Goal: Information Seeking & Learning: Learn about a topic

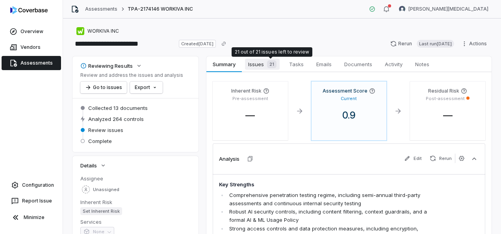
click at [258, 61] on span "Issues 21" at bounding box center [262, 64] width 35 height 11
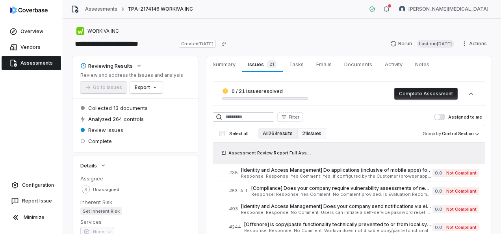
click at [275, 135] on button "All 264 results" at bounding box center [277, 133] width 39 height 11
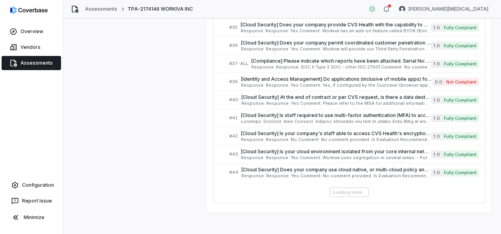
scroll to position [435, 0]
click at [346, 187] on div "Loading more..." at bounding box center [349, 191] width 272 height 9
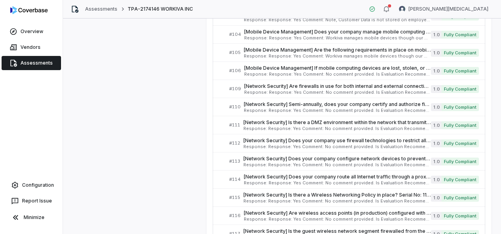
scroll to position [1649, 0]
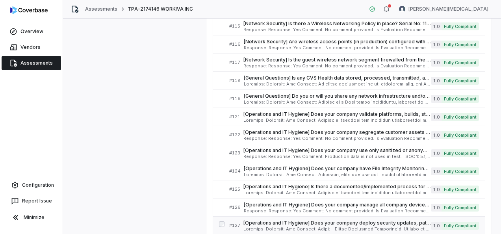
click at [332, 220] on span "[Operations and IT Hygiene] Does your company deploy security updates, patches,…" at bounding box center [336, 223] width 187 height 6
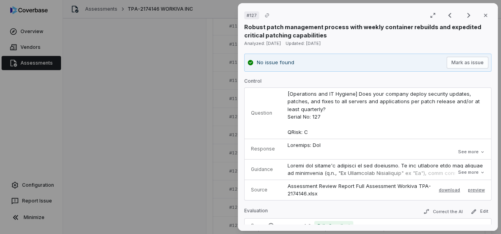
click at [468, 151] on button "See more" at bounding box center [470, 152] width 31 height 14
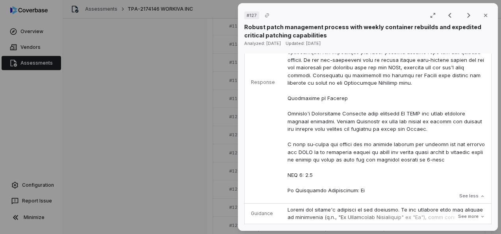
scroll to position [197, 0]
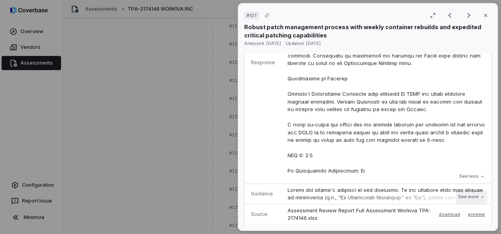
click at [459, 196] on button "See more" at bounding box center [470, 197] width 31 height 14
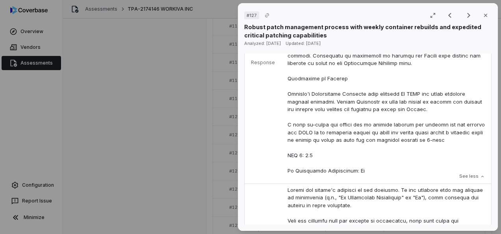
drag, startPoint x: 482, startPoint y: 15, endPoint x: 476, endPoint y: 20, distance: 7.8
click at [482, 15] on icon "button" at bounding box center [485, 15] width 6 height 6
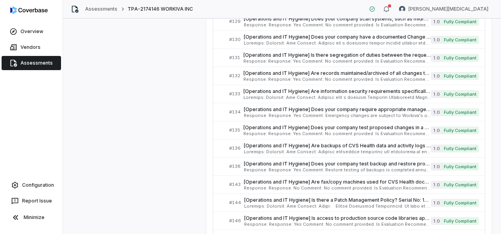
scroll to position [1846, 0]
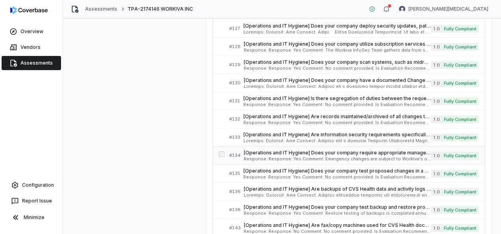
click at [268, 150] on span "[Operations and IT Hygiene] Does your company require appropriate management ap…" at bounding box center [337, 153] width 187 height 6
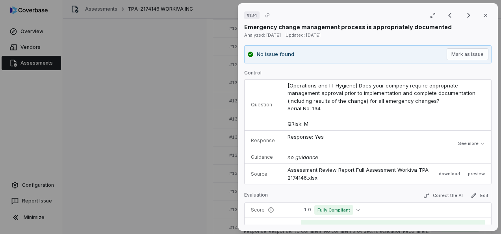
scroll to position [79, 0]
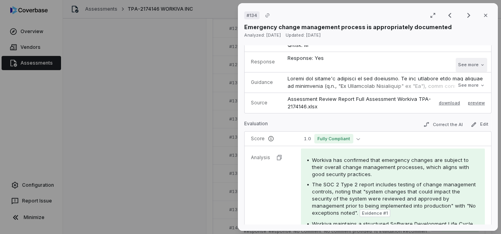
click at [459, 65] on button "See more" at bounding box center [470, 65] width 31 height 14
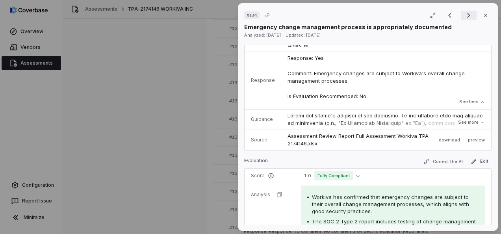
click at [465, 12] on icon "Next result" at bounding box center [468, 15] width 9 height 9
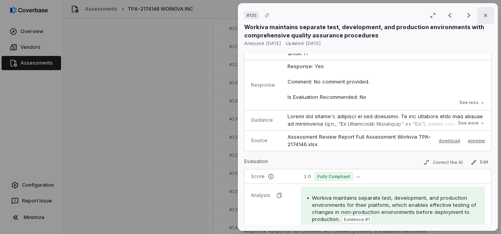
click at [483, 12] on icon "button" at bounding box center [485, 15] width 6 height 6
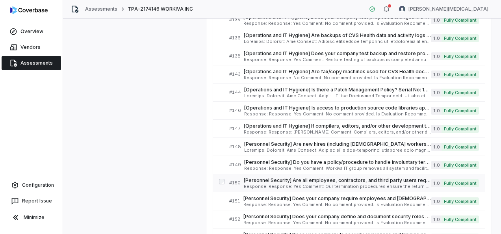
scroll to position [2043, 0]
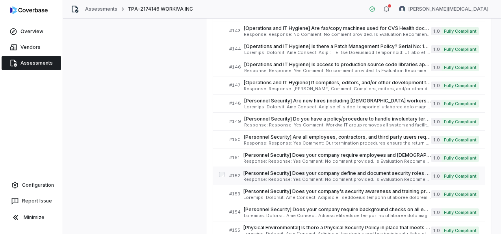
click at [246, 177] on span "Response: Response: Yes Comment: No comment provided. Is Evaluation Recommended…" at bounding box center [336, 179] width 187 height 4
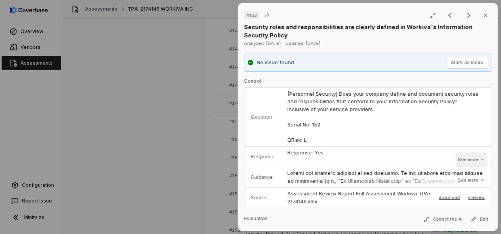
click at [457, 161] on button "See more" at bounding box center [470, 159] width 31 height 14
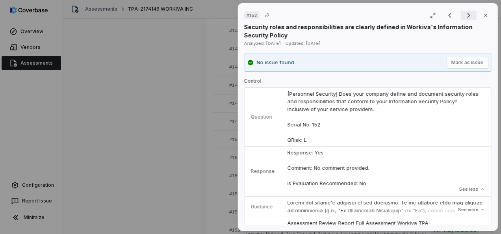
click at [467, 16] on icon "Next result" at bounding box center [468, 15] width 3 height 5
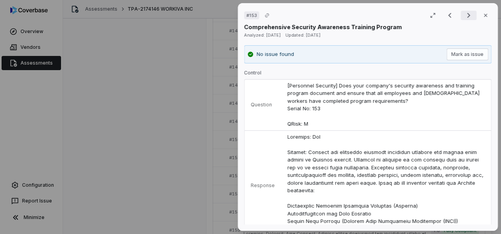
click at [467, 16] on icon "Next result" at bounding box center [468, 15] width 3 height 5
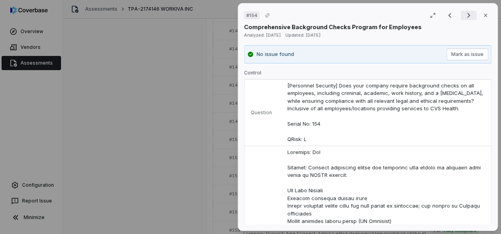
click at [467, 16] on icon "Next result" at bounding box center [468, 15] width 3 height 5
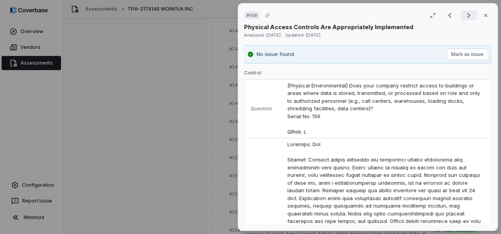
click at [467, 16] on icon "Next result" at bounding box center [468, 15] width 3 height 5
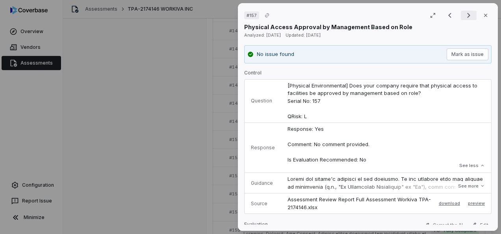
click at [467, 16] on icon "Next result" at bounding box center [468, 15] width 3 height 5
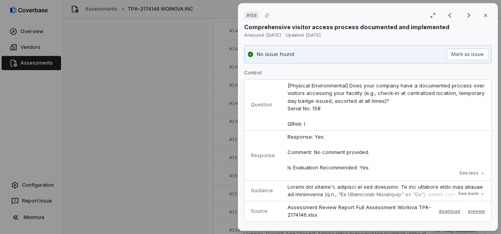
click at [178, 109] on div "# 158 Result 120 of 125 Close Comprehensive visitor access process documented a…" at bounding box center [250, 117] width 501 height 234
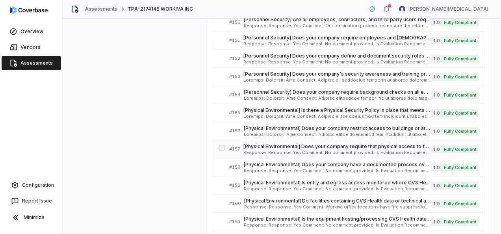
scroll to position [2161, 0]
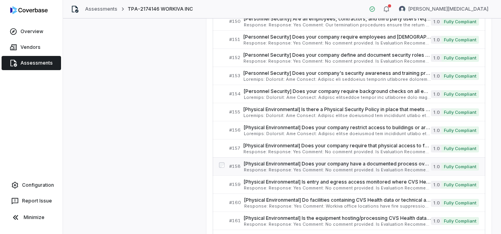
click at [270, 161] on span "[Physical Environmental] Does your company have a documented process over visit…" at bounding box center [337, 164] width 187 height 6
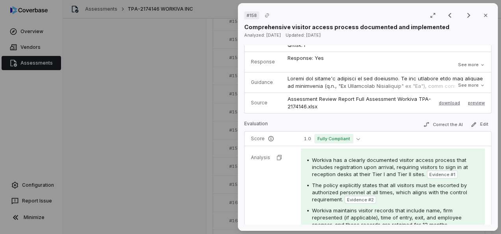
scroll to position [157, 0]
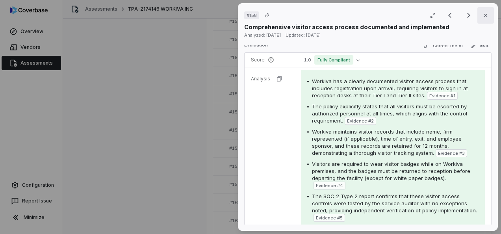
click at [482, 16] on icon "button" at bounding box center [485, 15] width 6 height 6
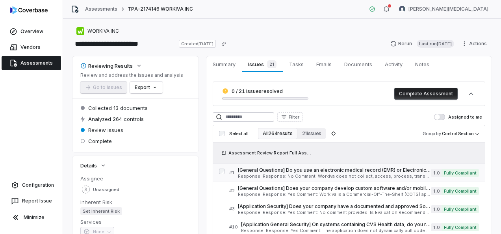
click at [306, 176] on span "Response: Response: No Comment: Workiva does not collect, access, process, tran…" at bounding box center [334, 176] width 193 height 4
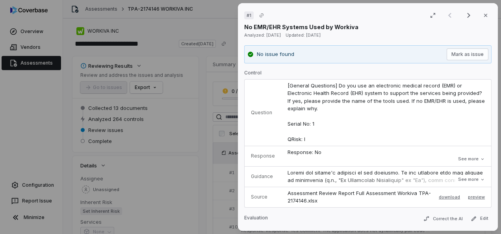
click at [455, 161] on button "See more" at bounding box center [470, 159] width 31 height 14
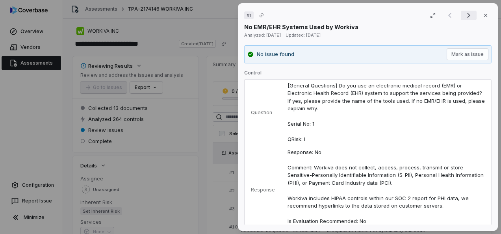
click at [464, 16] on icon "Next result" at bounding box center [468, 15] width 9 height 9
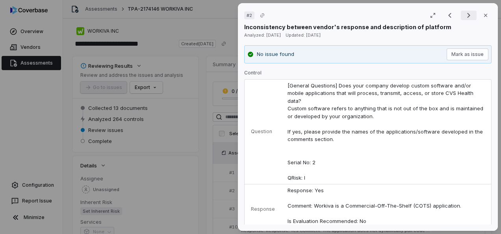
click at [467, 11] on icon "Next result" at bounding box center [468, 15] width 9 height 9
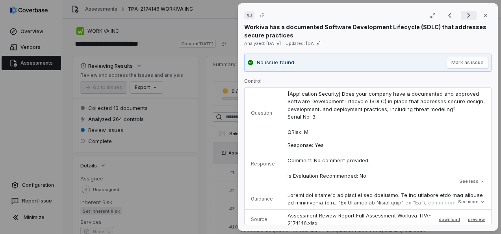
click at [467, 14] on icon "Next result" at bounding box center [468, 15] width 9 height 9
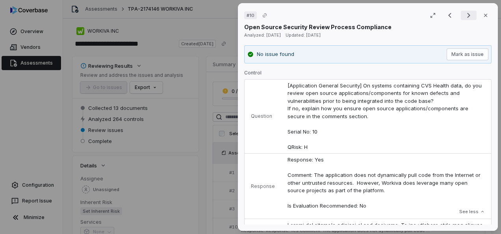
click at [467, 14] on icon "Next result" at bounding box center [468, 15] width 9 height 9
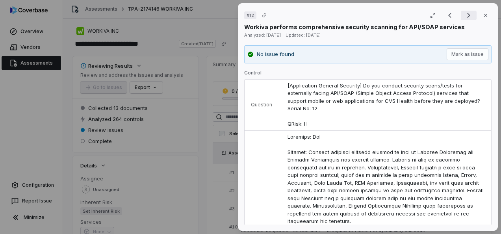
click at [465, 13] on icon "Next result" at bounding box center [468, 15] width 9 height 9
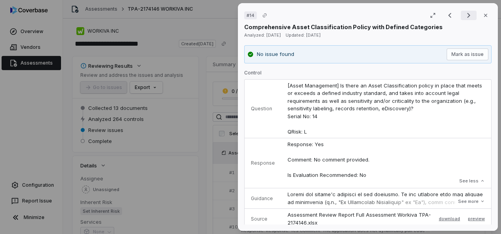
click at [464, 13] on icon "Next result" at bounding box center [468, 15] width 9 height 9
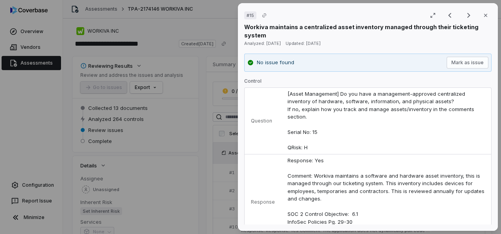
scroll to position [79, 0]
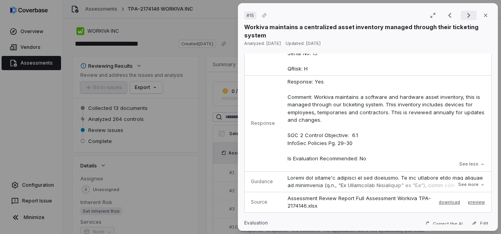
click at [464, 17] on icon "Next result" at bounding box center [468, 15] width 9 height 9
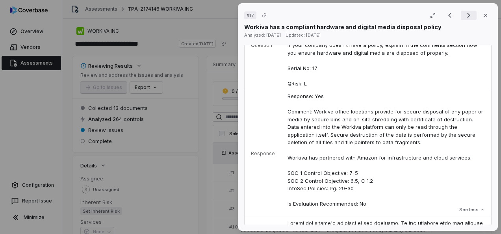
click at [466, 17] on icon "Next result" at bounding box center [468, 15] width 9 height 9
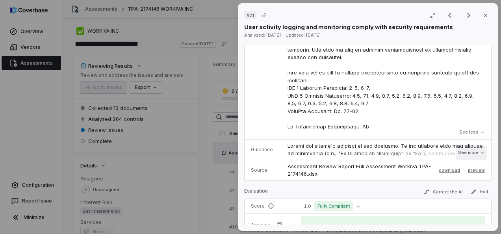
scroll to position [236, 0]
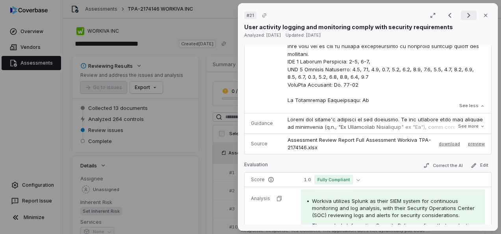
click at [464, 16] on icon "Next result" at bounding box center [468, 15] width 9 height 9
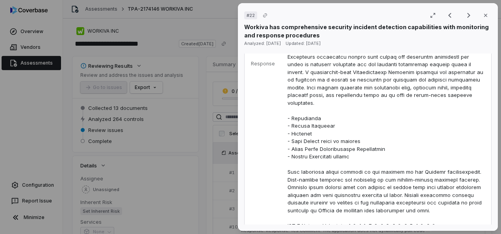
scroll to position [354, 0]
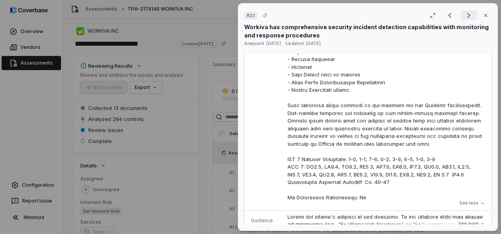
click at [464, 13] on icon "Next result" at bounding box center [468, 15] width 9 height 9
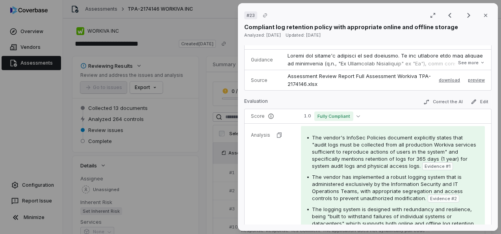
scroll to position [150, 0]
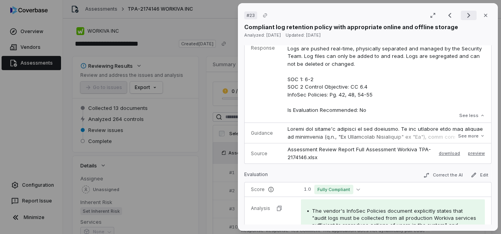
click at [464, 11] on icon "Next result" at bounding box center [468, 15] width 9 height 9
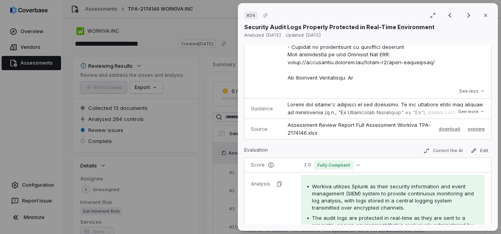
scroll to position [464, 0]
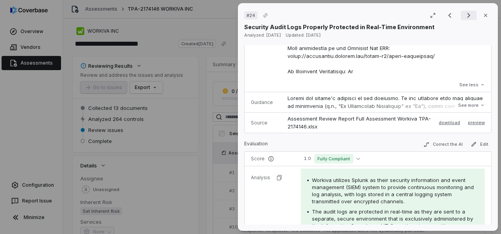
click at [466, 13] on icon "Next result" at bounding box center [468, 15] width 9 height 9
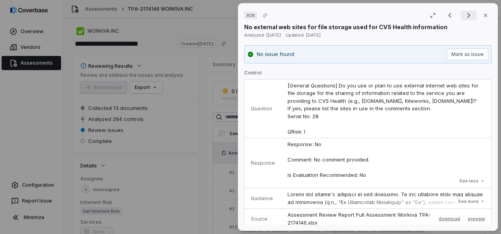
click at [464, 17] on icon "Next result" at bounding box center [468, 15] width 9 height 9
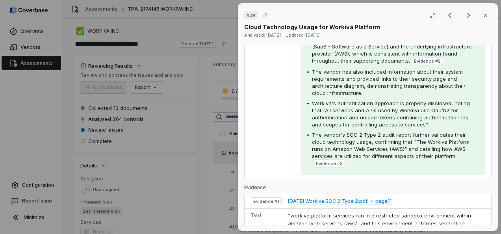
scroll to position [394, 0]
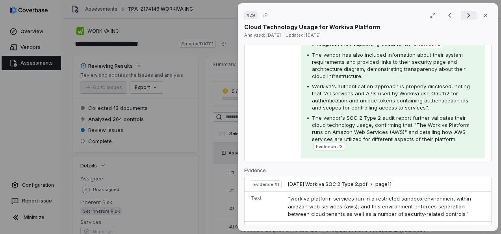
click at [464, 17] on icon "Next result" at bounding box center [468, 15] width 9 height 9
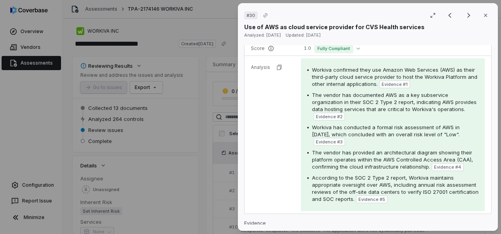
scroll to position [177, 0]
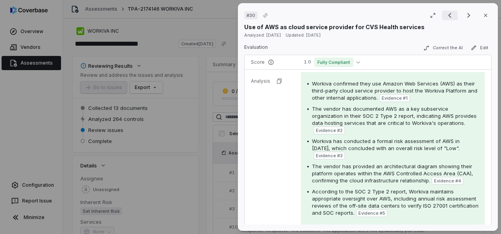
click at [445, 15] on icon "Previous result" at bounding box center [449, 15] width 9 height 9
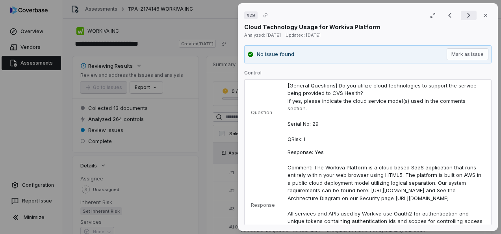
click at [464, 13] on icon "Next result" at bounding box center [468, 15] width 9 height 9
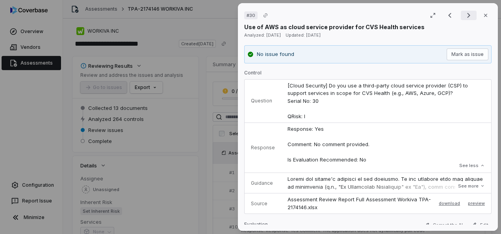
click at [464, 14] on icon "Next result" at bounding box center [468, 15] width 9 height 9
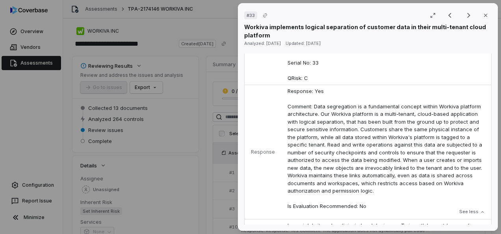
scroll to position [118, 0]
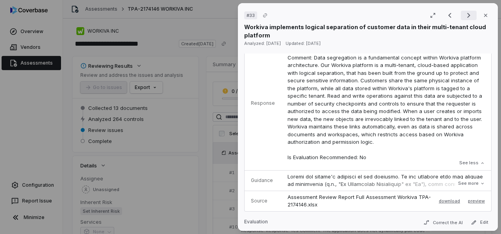
click at [467, 13] on icon "Next result" at bounding box center [468, 15] width 9 height 9
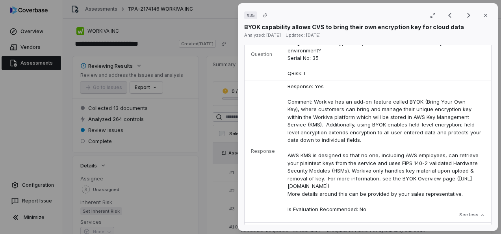
scroll to position [79, 0]
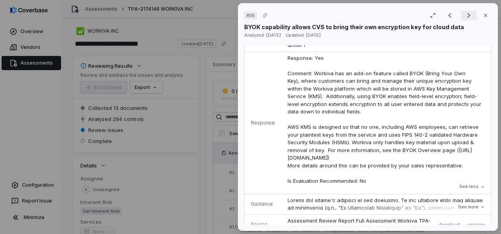
click at [467, 15] on icon "Next result" at bounding box center [468, 15] width 3 height 5
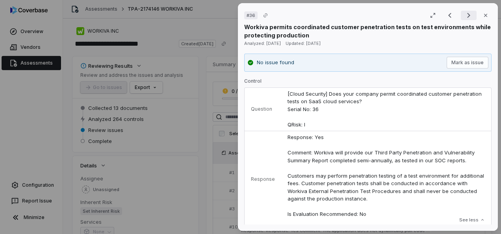
click at [464, 13] on icon "Next result" at bounding box center [468, 15] width 9 height 9
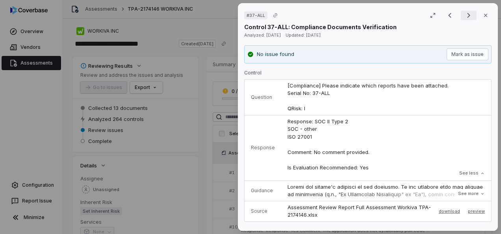
click at [464, 15] on icon "Next result" at bounding box center [468, 15] width 9 height 9
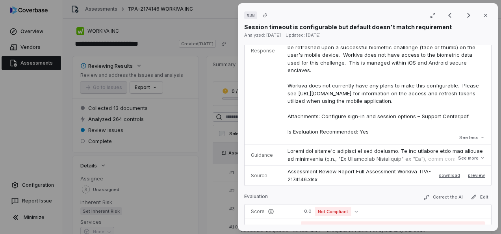
scroll to position [275, 0]
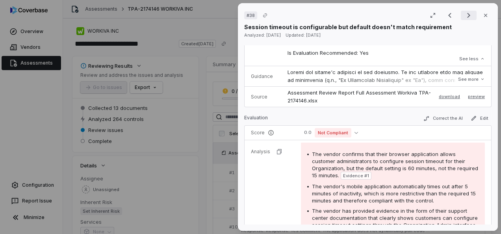
click at [466, 14] on icon "Next result" at bounding box center [468, 15] width 9 height 9
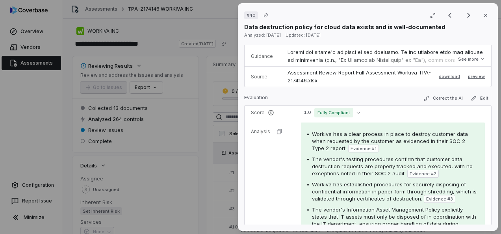
scroll to position [9, 0]
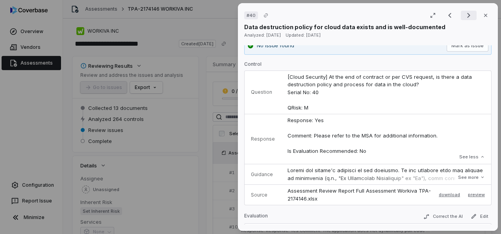
click at [464, 17] on icon "Next result" at bounding box center [468, 15] width 9 height 9
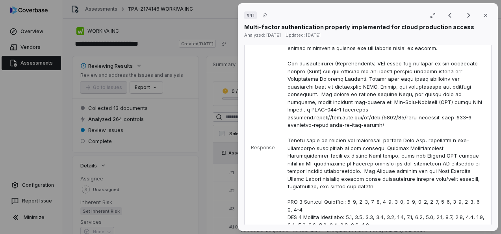
scroll to position [205, 0]
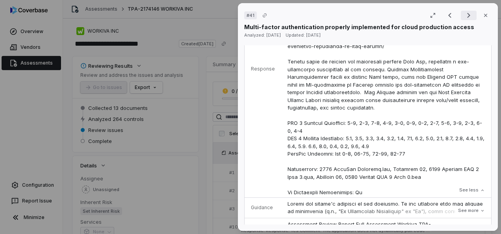
click at [464, 17] on icon "Next result" at bounding box center [468, 15] width 9 height 9
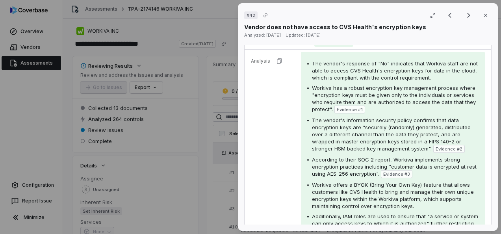
scroll to position [102, 0]
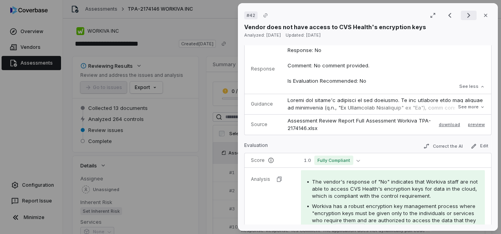
click at [466, 20] on icon "Next result" at bounding box center [468, 15] width 9 height 9
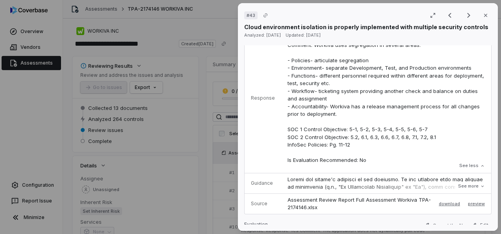
scroll to position [157, 0]
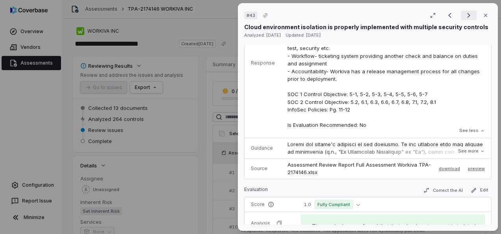
click at [467, 17] on icon "Next result" at bounding box center [468, 15] width 3 height 5
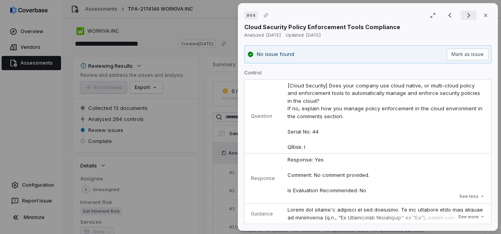
click at [466, 14] on icon "Next result" at bounding box center [468, 15] width 9 height 9
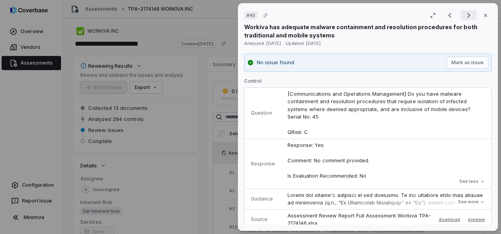
click at [464, 18] on icon "Next result" at bounding box center [468, 15] width 9 height 9
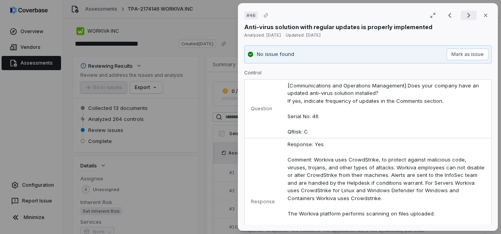
click at [464, 17] on icon "Next result" at bounding box center [468, 15] width 9 height 9
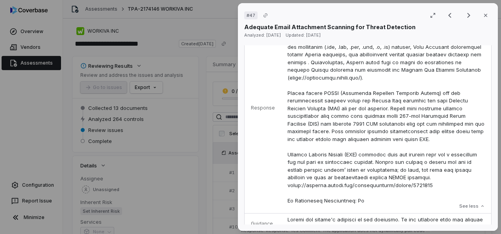
scroll to position [157, 0]
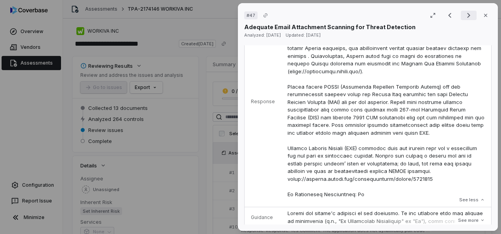
click at [466, 11] on icon "Next result" at bounding box center [468, 15] width 9 height 9
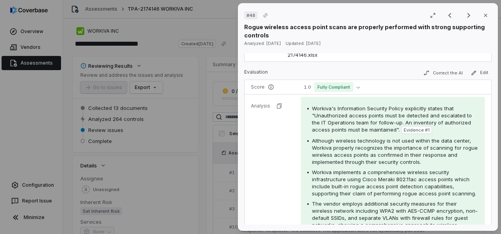
scroll to position [79, 0]
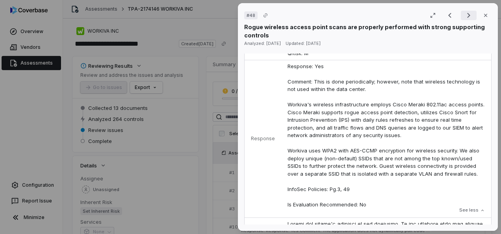
click at [460, 19] on button "Next result" at bounding box center [468, 15] width 16 height 9
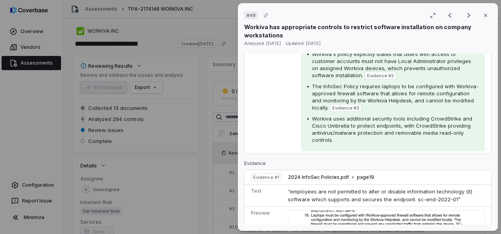
scroll to position [551, 0]
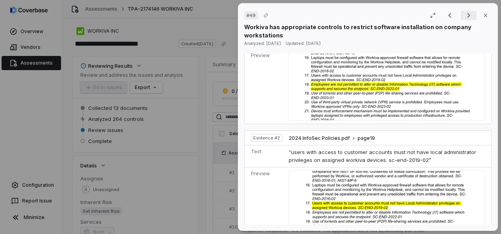
click at [464, 12] on icon "Next result" at bounding box center [468, 15] width 9 height 9
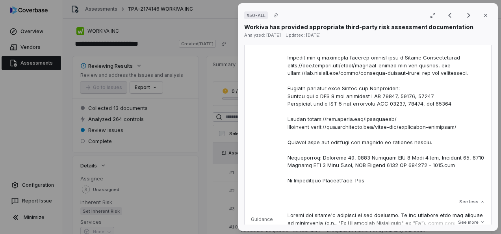
scroll to position [512, 0]
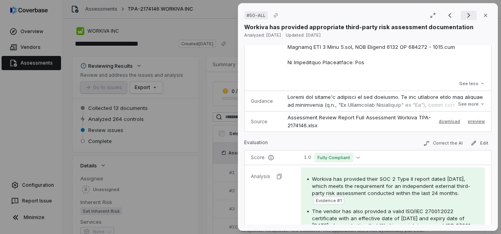
click at [467, 13] on icon "Next result" at bounding box center [468, 15] width 3 height 5
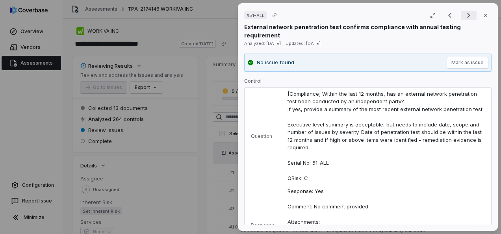
click at [467, 17] on icon "Next result" at bounding box center [468, 15] width 3 height 5
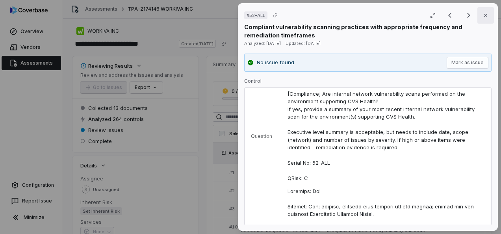
click at [484, 15] on icon "button" at bounding box center [485, 15] width 3 height 3
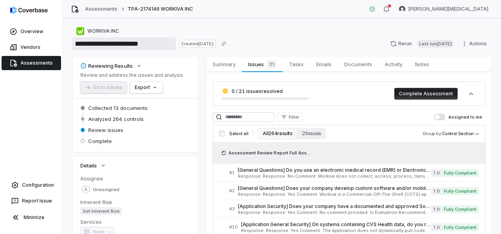
drag, startPoint x: 117, startPoint y: 43, endPoint x: 76, endPoint y: 46, distance: 40.7
click at [76, 46] on input "**********" at bounding box center [123, 43] width 103 height 13
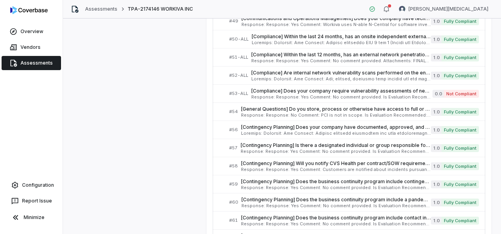
scroll to position [630, 0]
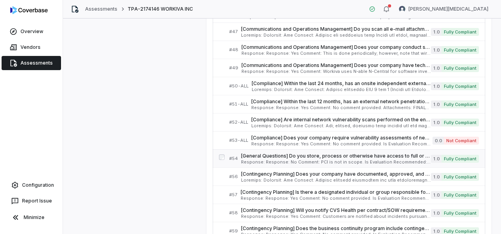
click at [251, 160] on span "Response: Response: No Comment: PCI is not in scope. Is Evaluation Recommended:…" at bounding box center [336, 162] width 190 height 4
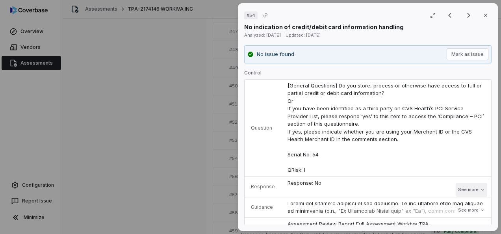
click at [464, 190] on button "See more" at bounding box center [470, 190] width 31 height 14
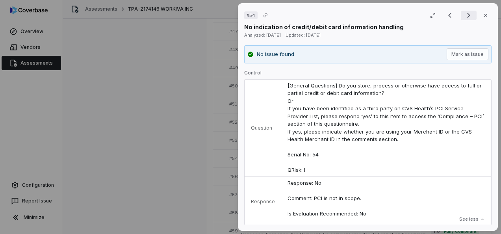
click at [464, 16] on icon "Next result" at bounding box center [468, 15] width 9 height 9
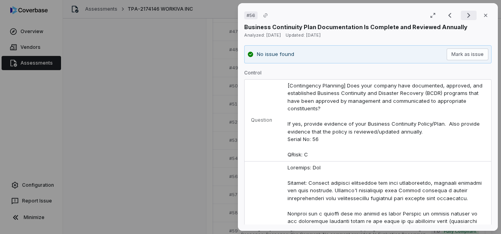
click at [467, 14] on icon "Next result" at bounding box center [468, 15] width 9 height 9
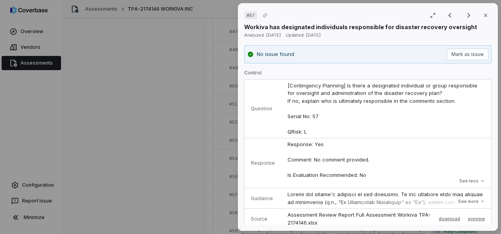
scroll to position [39, 0]
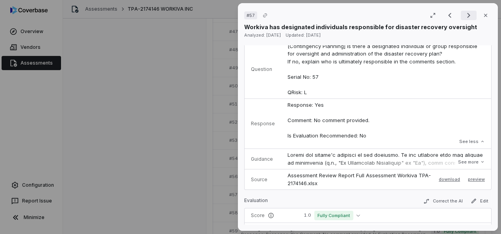
click at [464, 14] on icon "Next result" at bounding box center [468, 15] width 9 height 9
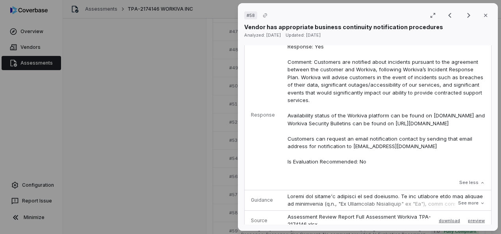
scroll to position [122, 0]
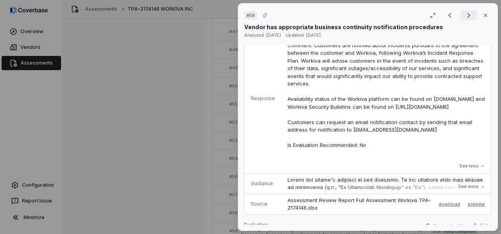
click at [464, 15] on icon "Next result" at bounding box center [468, 15] width 9 height 9
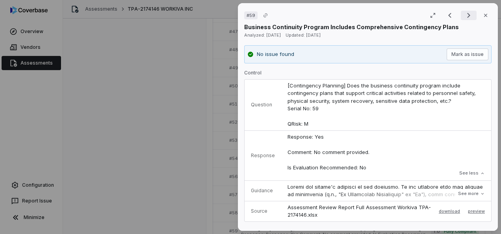
click at [464, 16] on icon "Next result" at bounding box center [468, 15] width 9 height 9
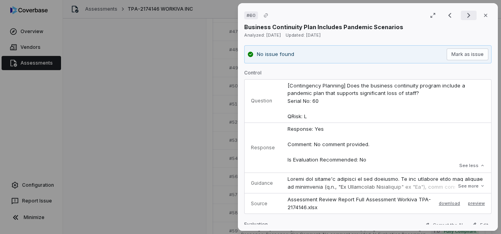
click at [466, 11] on icon "Next result" at bounding box center [468, 15] width 9 height 9
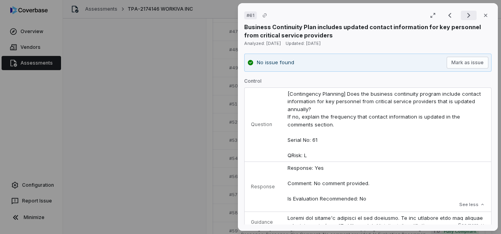
click at [464, 14] on icon "Next result" at bounding box center [468, 15] width 9 height 9
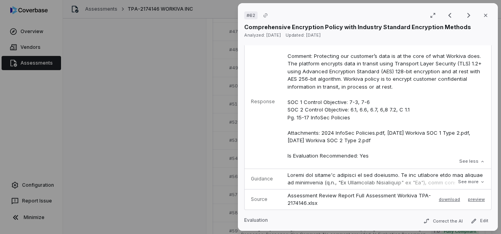
scroll to position [79, 0]
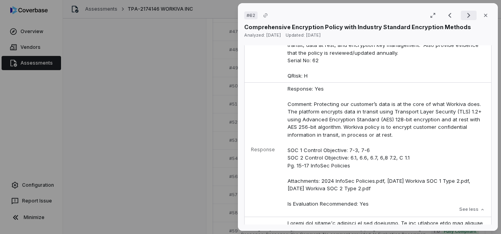
click at [464, 13] on icon "Next result" at bounding box center [468, 15] width 9 height 9
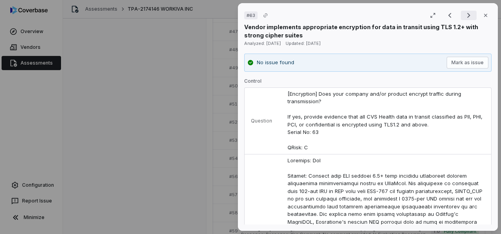
click at [464, 17] on icon "Next result" at bounding box center [468, 15] width 9 height 9
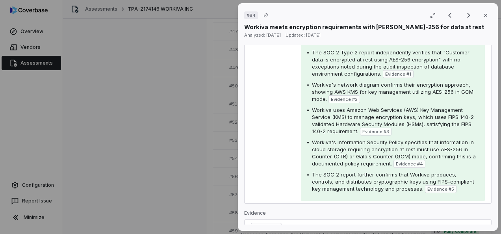
scroll to position [236, 0]
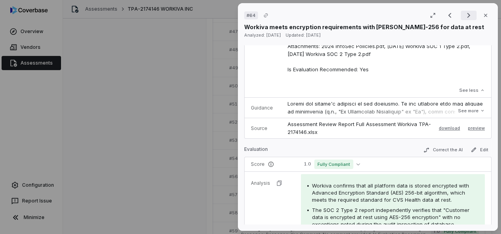
click at [464, 17] on icon "Next result" at bounding box center [468, 15] width 9 height 9
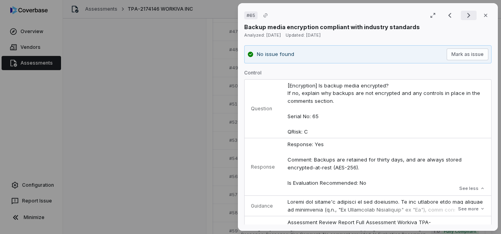
click at [460, 13] on button "Next result" at bounding box center [468, 15] width 16 height 9
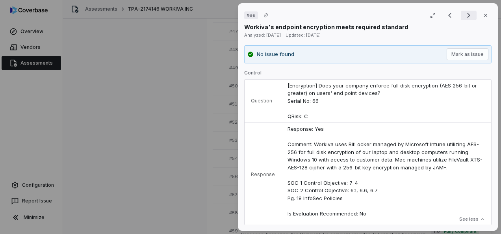
click at [464, 15] on icon "Next result" at bounding box center [468, 15] width 9 height 9
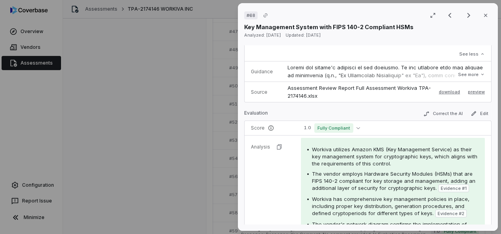
scroll to position [79, 0]
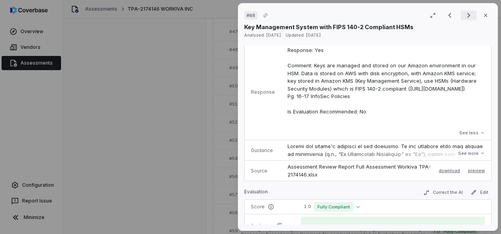
click at [464, 16] on icon "Next result" at bounding box center [468, 15] width 9 height 9
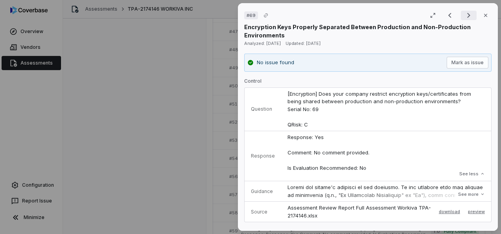
click at [464, 17] on icon "Next result" at bounding box center [468, 15] width 9 height 9
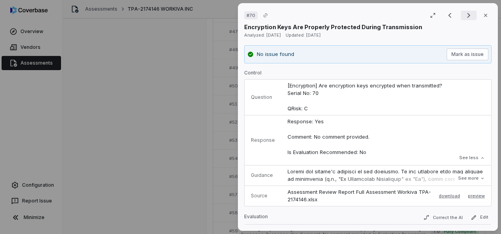
click at [464, 15] on icon "Next result" at bounding box center [468, 15] width 9 height 9
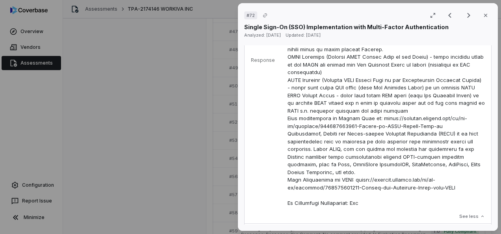
scroll to position [197, 0]
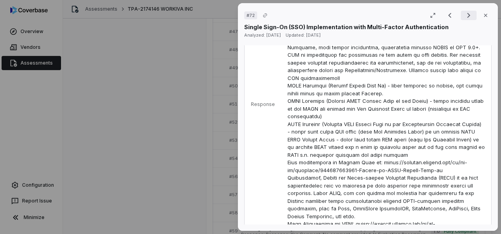
click at [465, 17] on icon "Next result" at bounding box center [468, 15] width 9 height 9
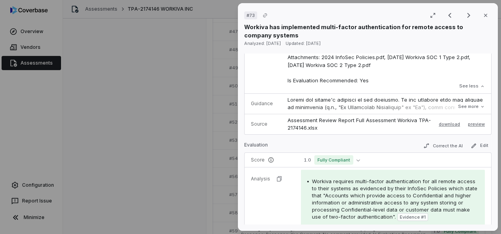
scroll to position [275, 0]
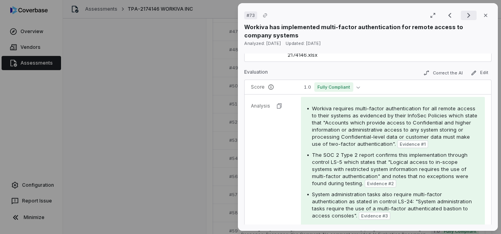
click at [464, 17] on icon "Next result" at bounding box center [468, 15] width 9 height 9
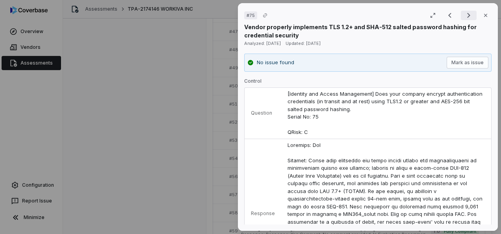
click at [464, 19] on icon "Next result" at bounding box center [468, 15] width 9 height 9
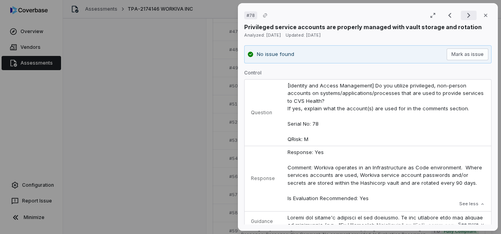
click at [464, 18] on icon "Next result" at bounding box center [468, 15] width 9 height 9
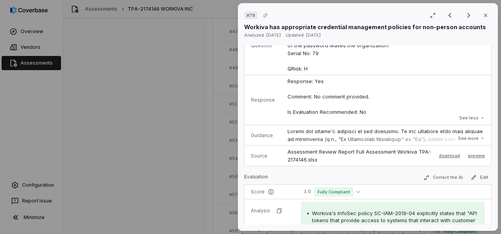
scroll to position [157, 0]
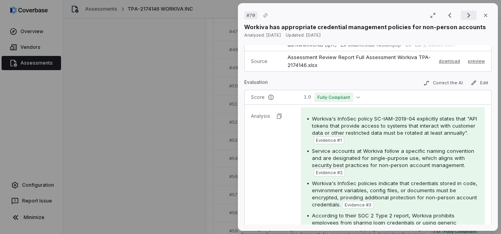
click at [464, 16] on icon "Next result" at bounding box center [468, 15] width 9 height 9
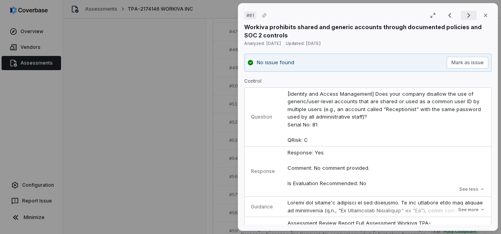
click at [464, 15] on icon "Next result" at bounding box center [468, 15] width 9 height 9
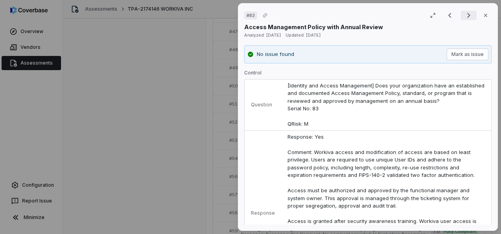
click at [466, 13] on icon "Next result" at bounding box center [468, 15] width 9 height 9
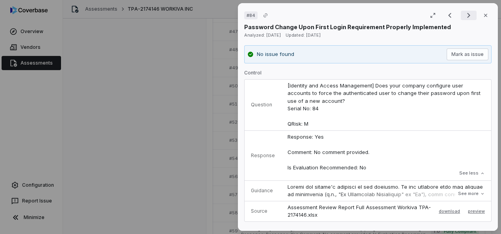
click at [464, 15] on icon "Next result" at bounding box center [468, 15] width 9 height 9
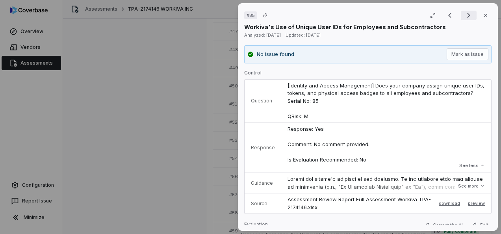
click at [464, 16] on icon "Next result" at bounding box center [468, 15] width 9 height 9
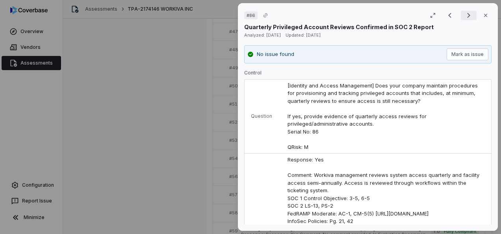
click at [464, 13] on icon "Next result" at bounding box center [468, 15] width 9 height 9
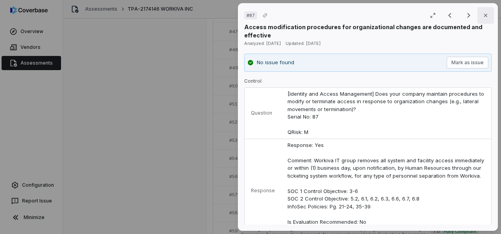
click at [482, 17] on icon "button" at bounding box center [485, 15] width 6 height 6
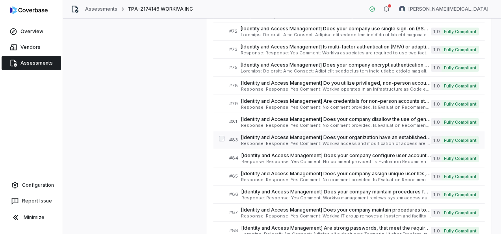
scroll to position [1063, 0]
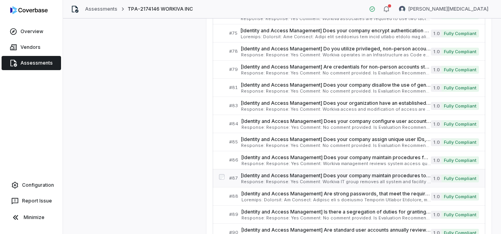
click at [278, 179] on span "Response: Response: Yes Comment: Workiva IT group removes all system and facili…" at bounding box center [336, 181] width 190 height 4
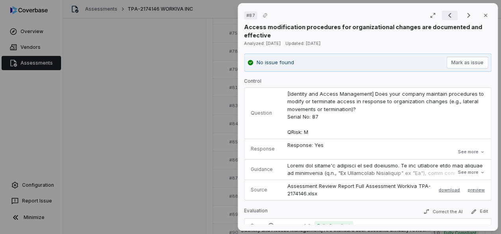
click at [445, 13] on icon "Previous result" at bounding box center [449, 15] width 9 height 9
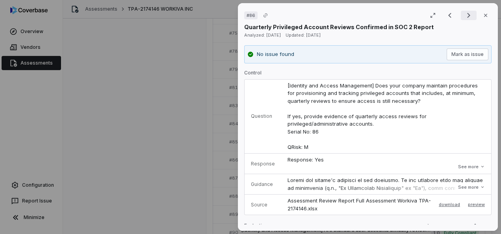
click at [467, 15] on icon "Next result" at bounding box center [468, 15] width 3 height 5
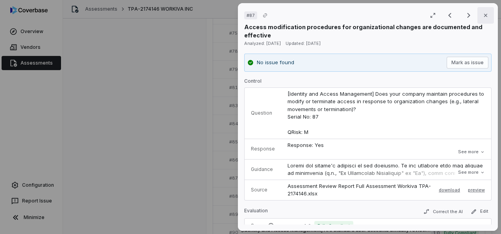
click at [483, 11] on button "Close" at bounding box center [485, 15] width 17 height 17
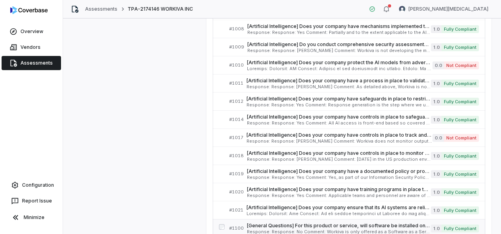
scroll to position [4709, 0]
